Goal: Task Accomplishment & Management: Use online tool/utility

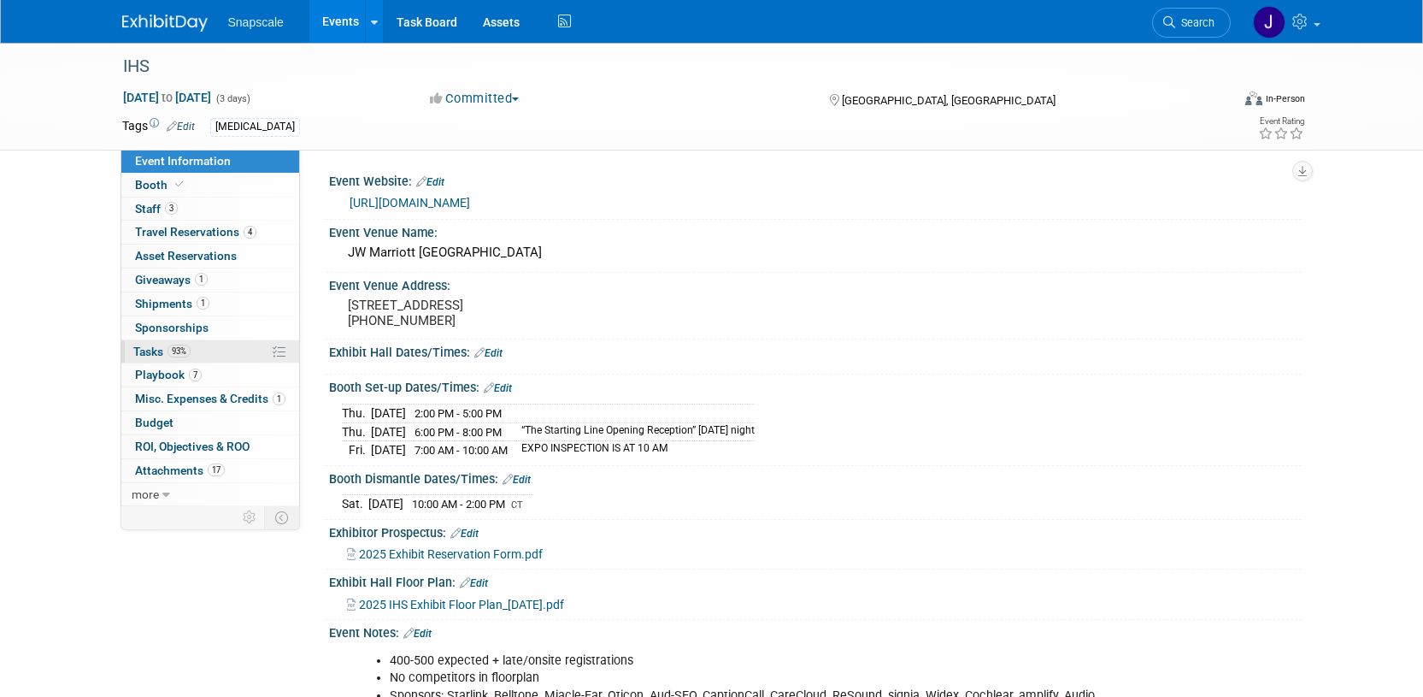
click at [138, 353] on span "Tasks 93%" at bounding box center [161, 351] width 57 height 14
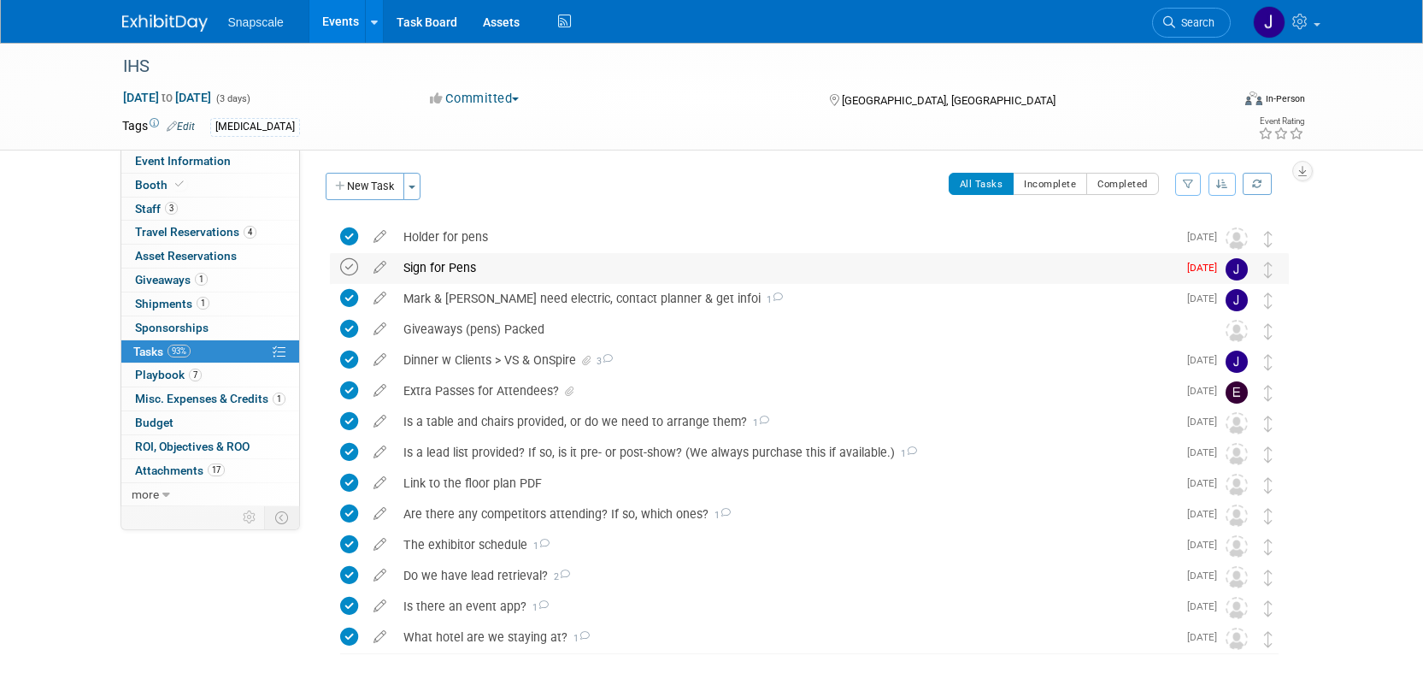
click at [349, 272] on icon at bounding box center [349, 267] width 18 height 18
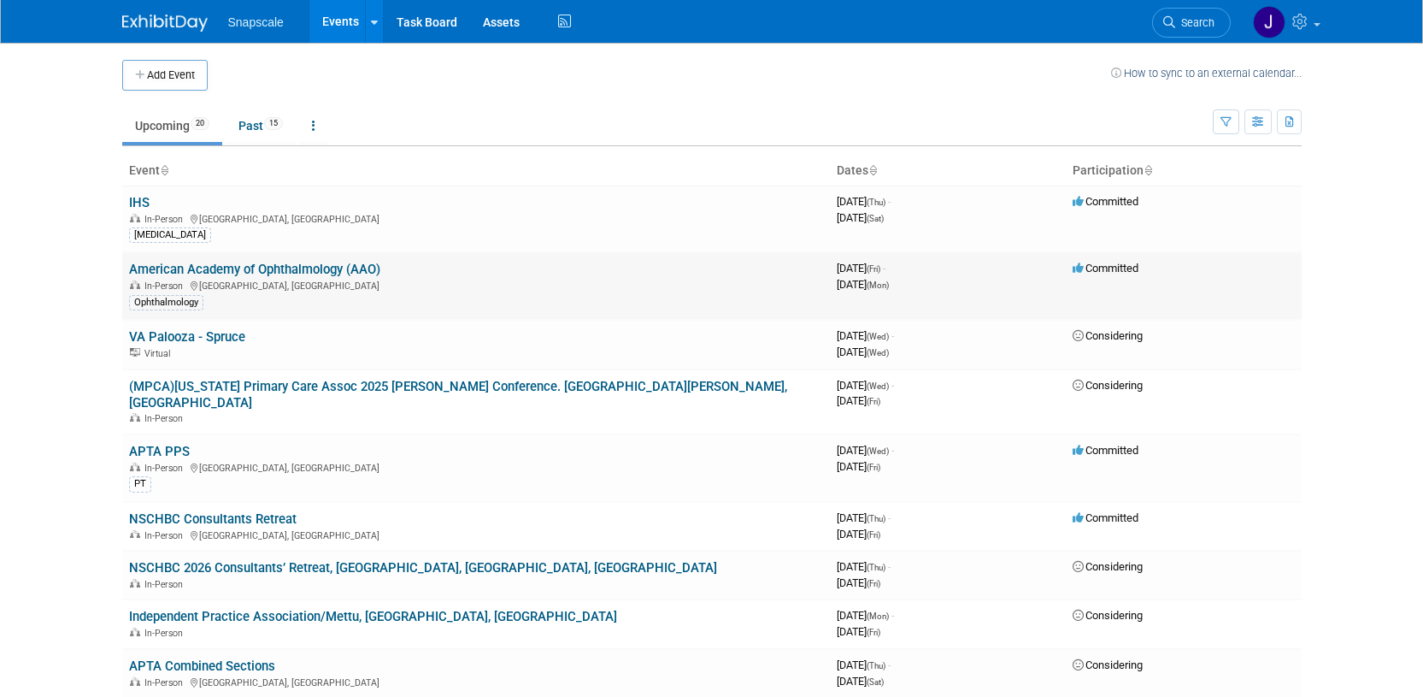
click at [155, 273] on link "American Academy of Ophthalmology (AAO)" at bounding box center [254, 269] width 251 height 15
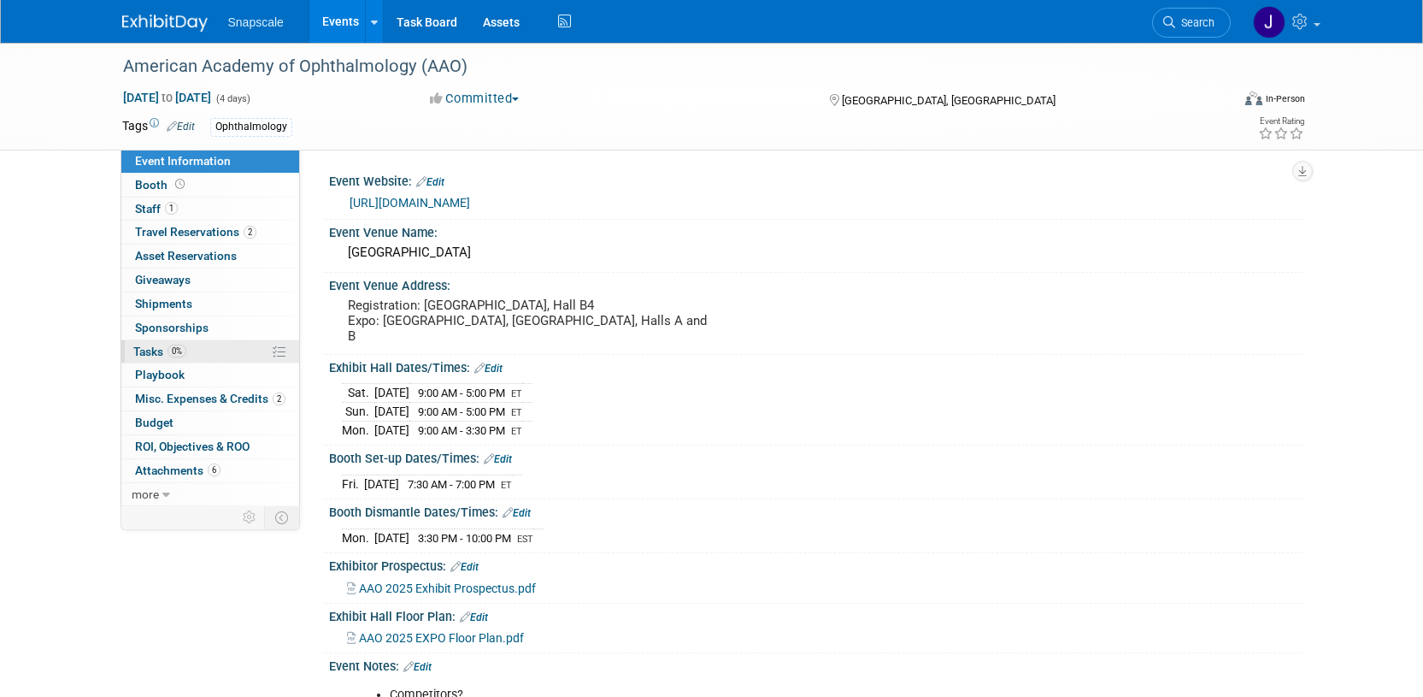
click at [149, 358] on link "0% Tasks 0%" at bounding box center [210, 351] width 178 height 23
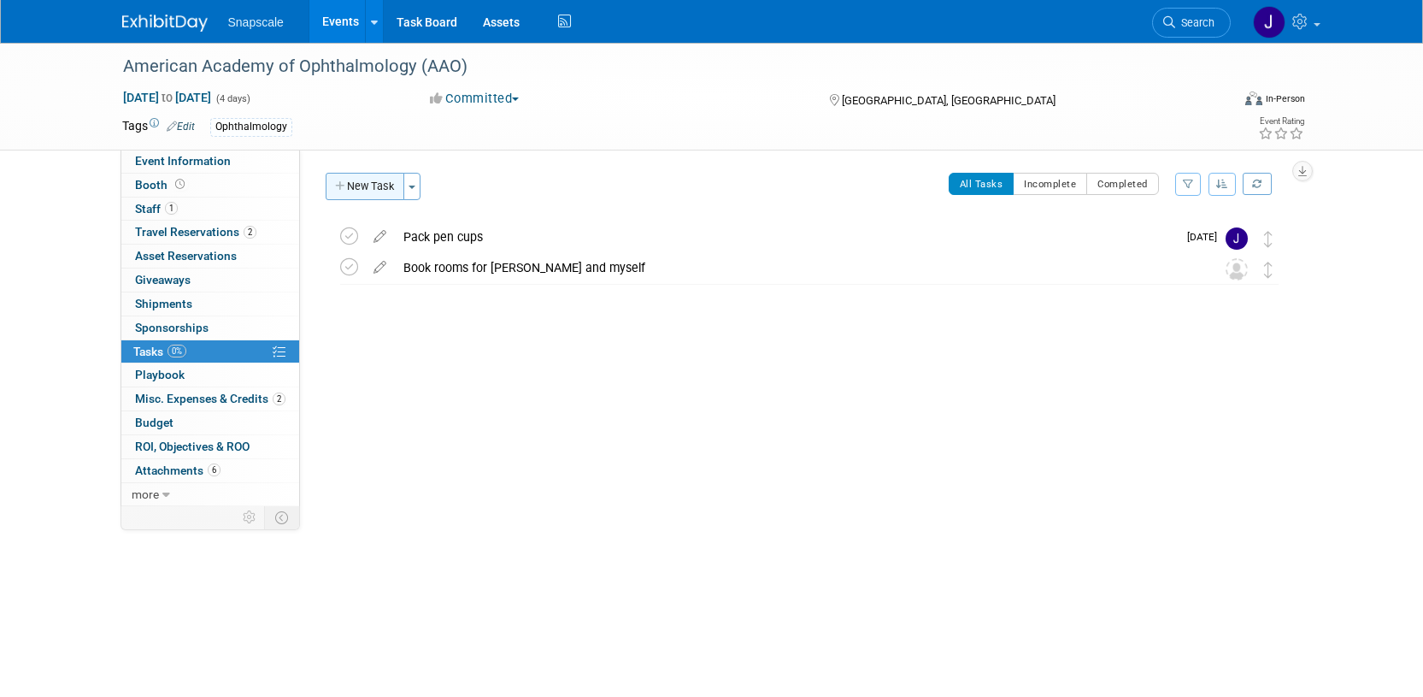
click at [368, 189] on button "New Task" at bounding box center [365, 186] width 79 height 27
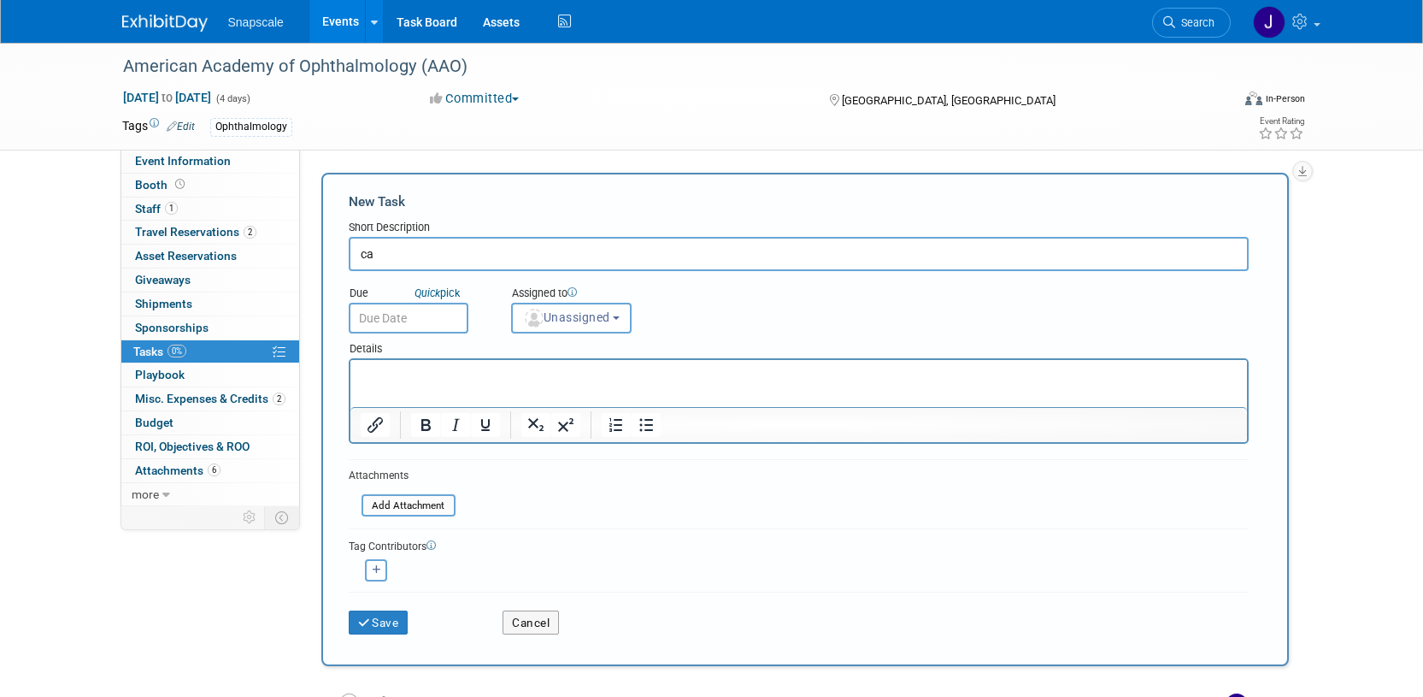
type input "c"
type input "Cancel Mike's reservations"
click at [409, 498] on input "file" at bounding box center [351, 506] width 203 height 20
click at [379, 620] on button "Save" at bounding box center [379, 622] width 60 height 24
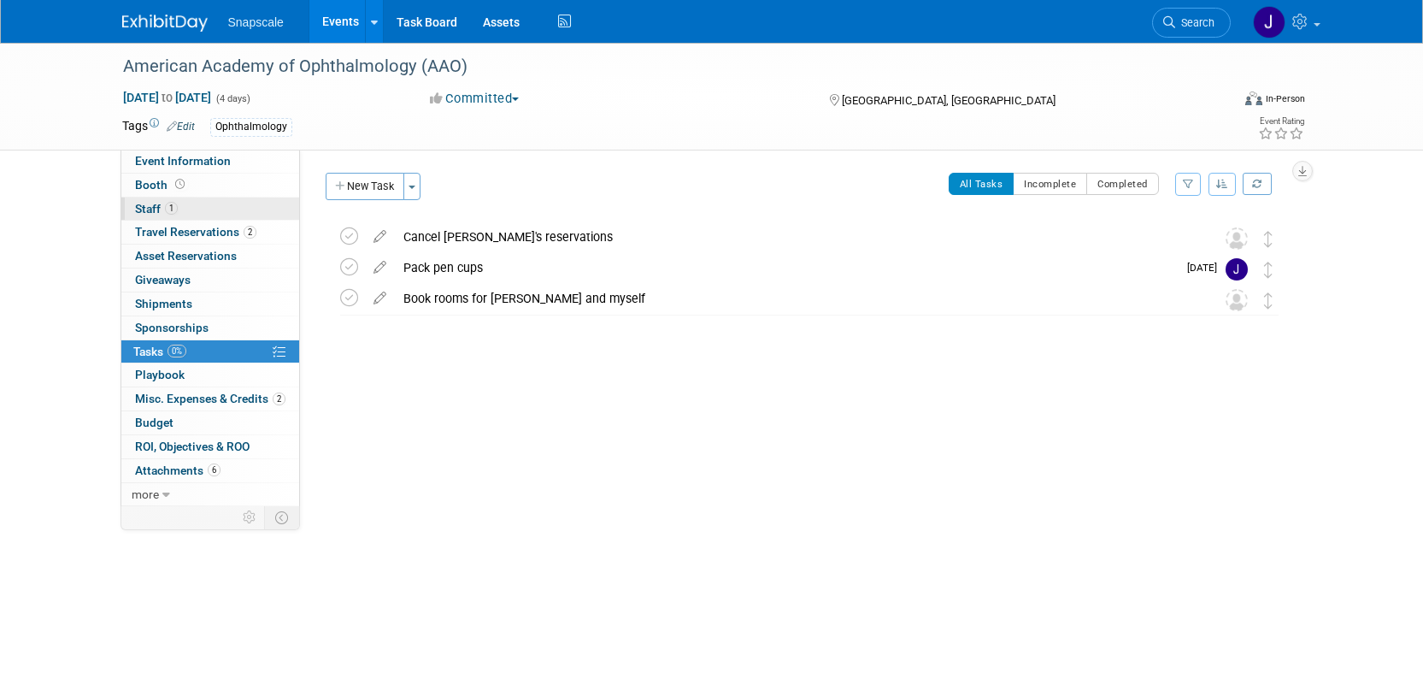
click at [150, 209] on span "Staff 1" at bounding box center [156, 209] width 43 height 14
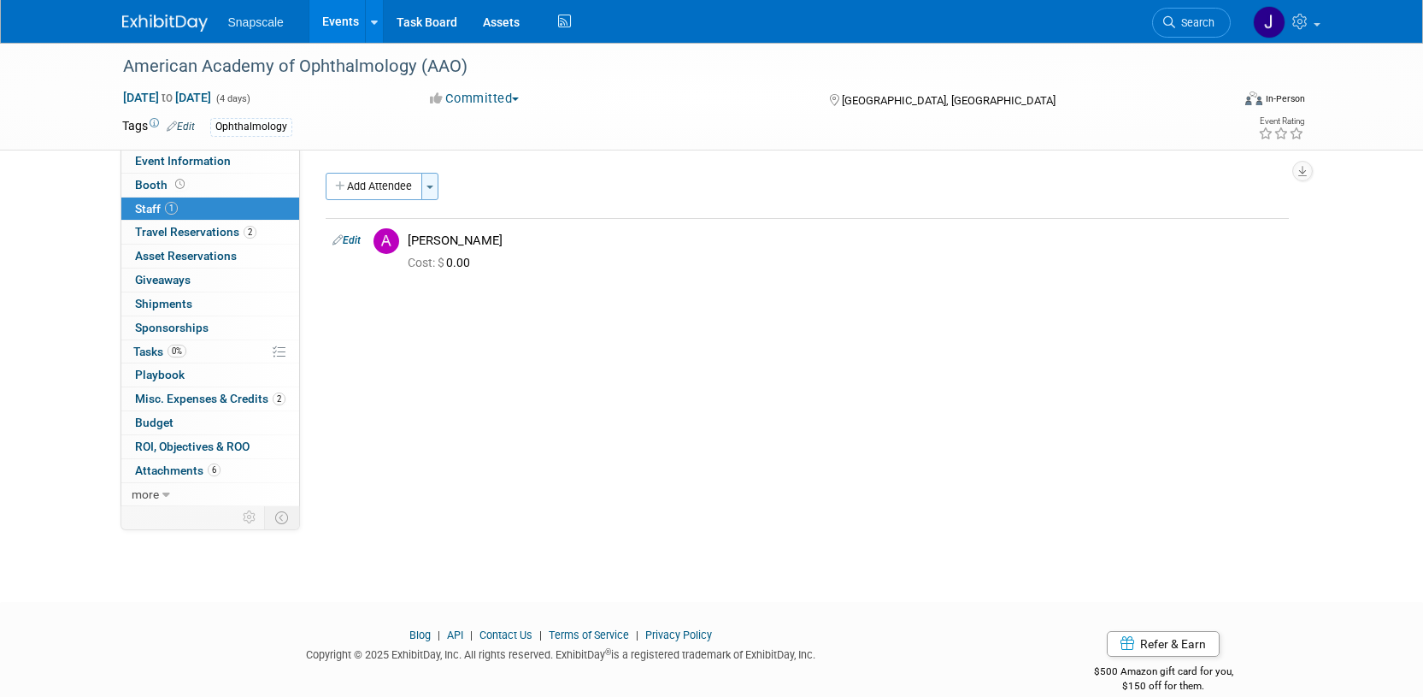
click at [432, 183] on button "Toggle Dropdown" at bounding box center [429, 186] width 17 height 27
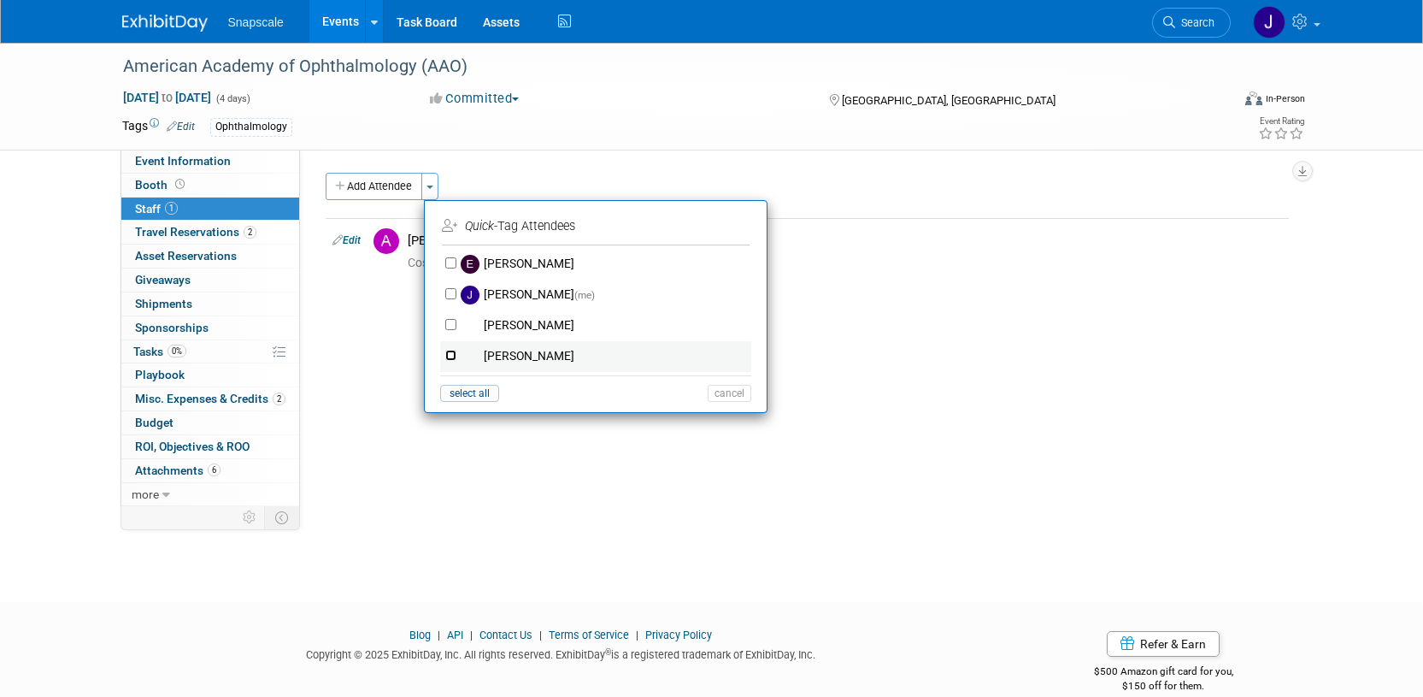
click at [452, 356] on input "Nathan Bush" at bounding box center [450, 355] width 11 height 11
checkbox input "true"
click at [729, 229] on button "Apply" at bounding box center [723, 226] width 52 height 25
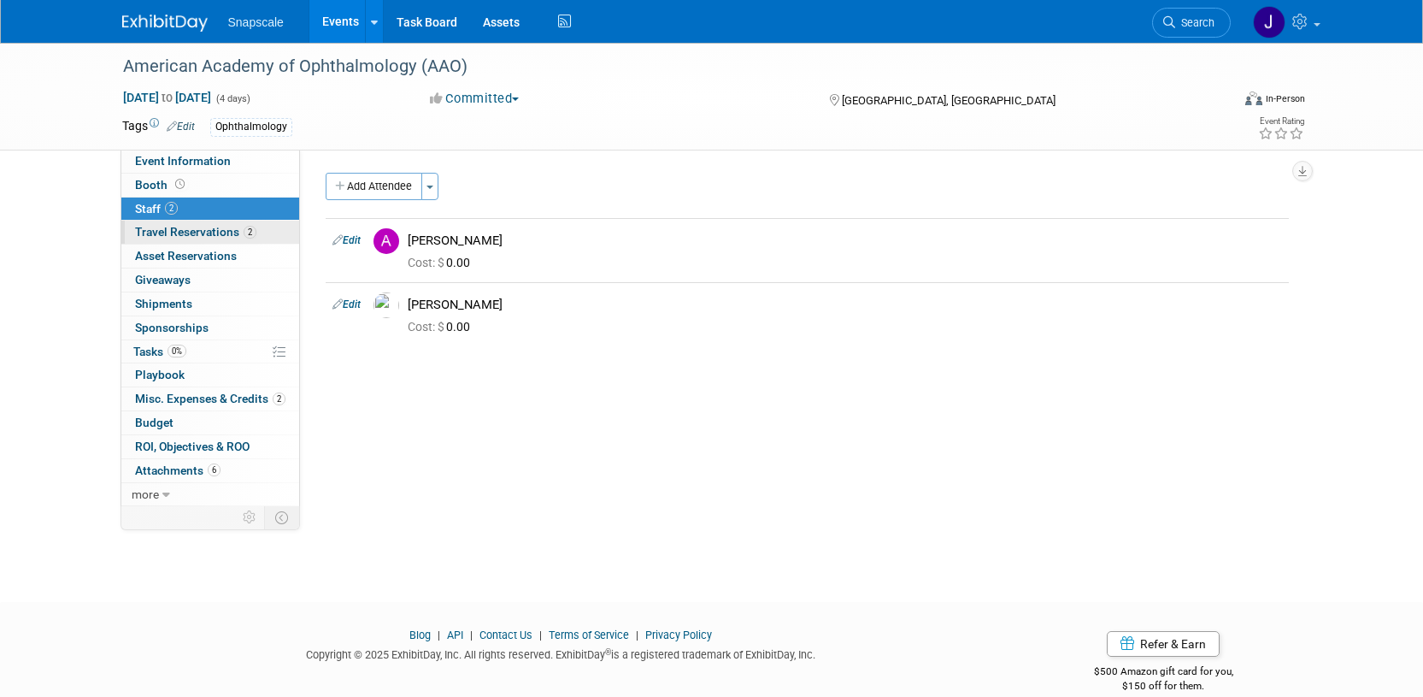
click at [200, 234] on span "Travel Reservations 2" at bounding box center [195, 232] width 121 height 14
